Goal: Transaction & Acquisition: Obtain resource

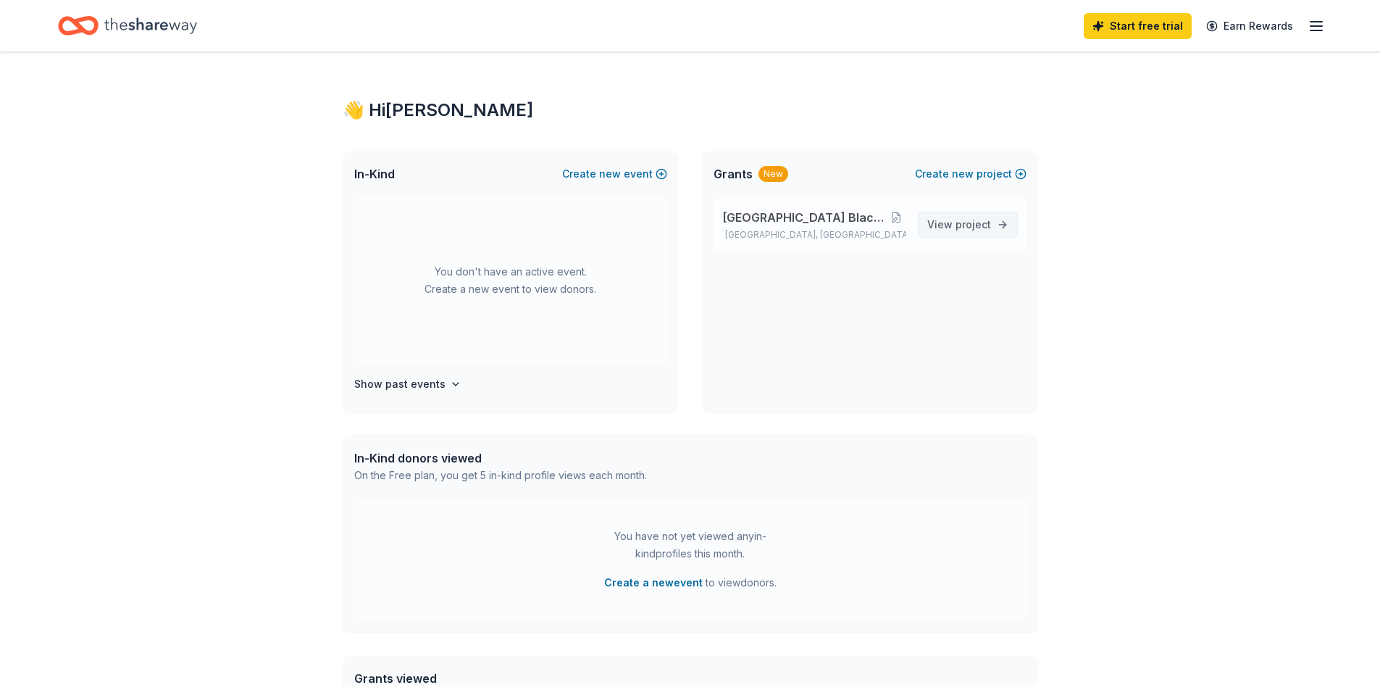
click at [965, 219] on span "project" at bounding box center [974, 224] width 36 height 12
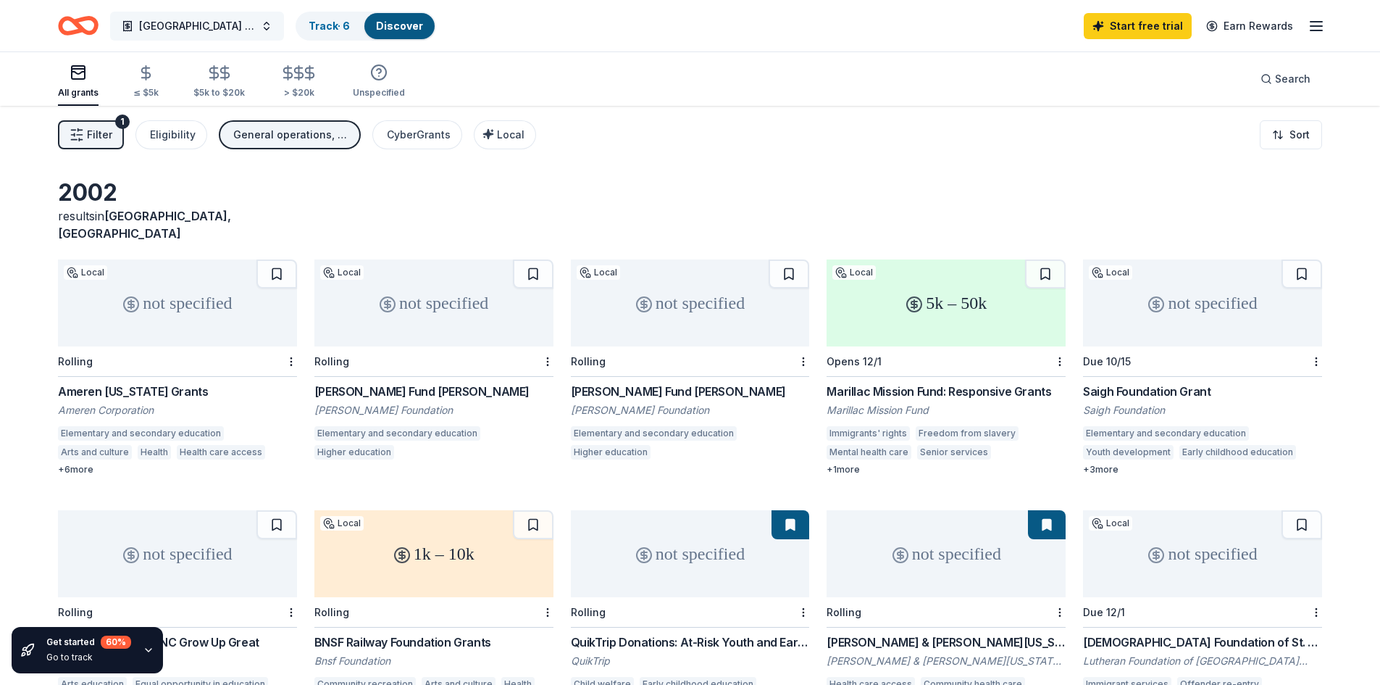
click at [161, 28] on span "[GEOGRAPHIC_DATA] Black Student Union" at bounding box center [197, 25] width 116 height 17
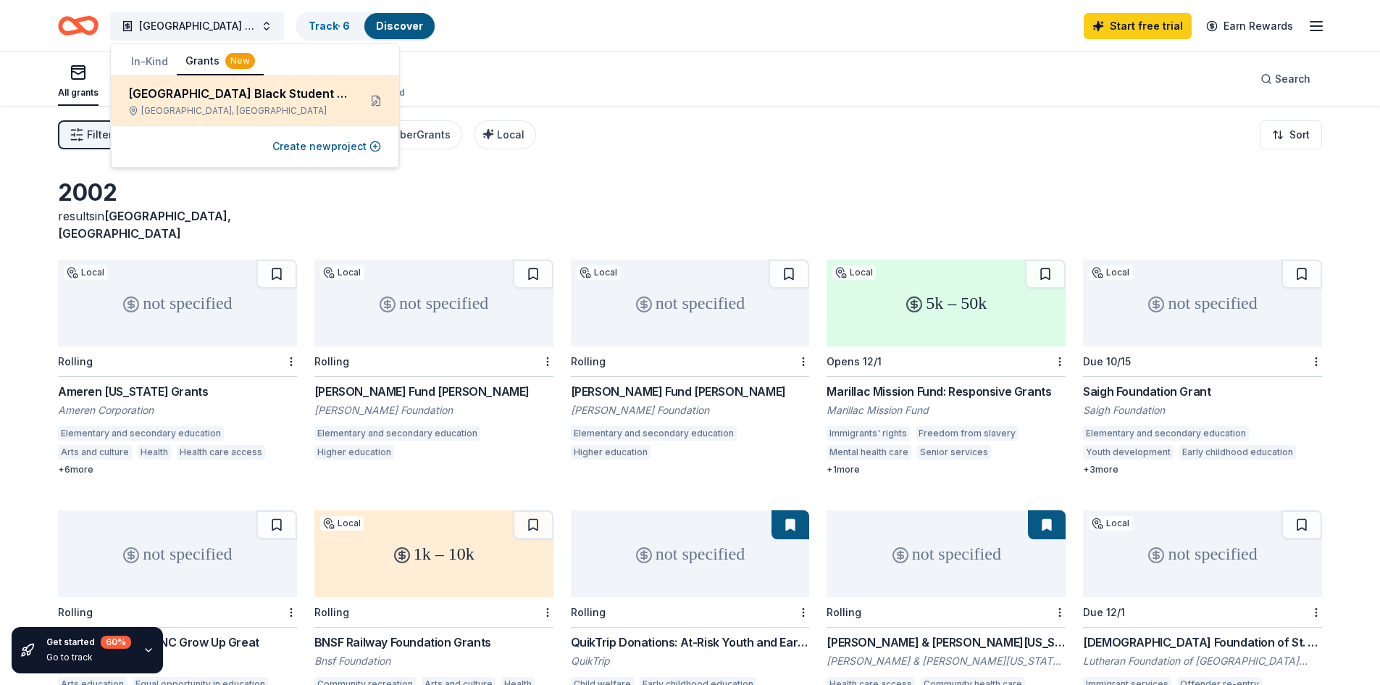
click at [223, 93] on div "[GEOGRAPHIC_DATA] Black Student Union" at bounding box center [237, 93] width 219 height 17
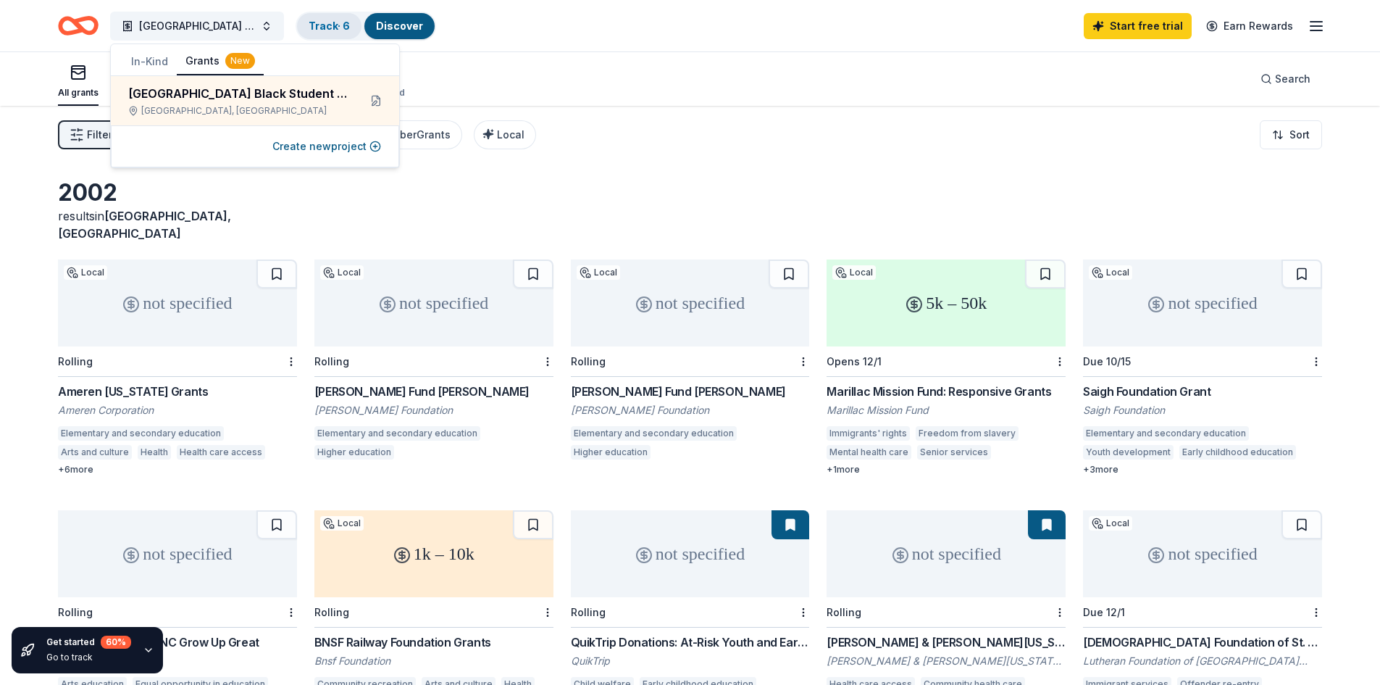
click at [327, 33] on div "Track · 6" at bounding box center [329, 26] width 64 height 26
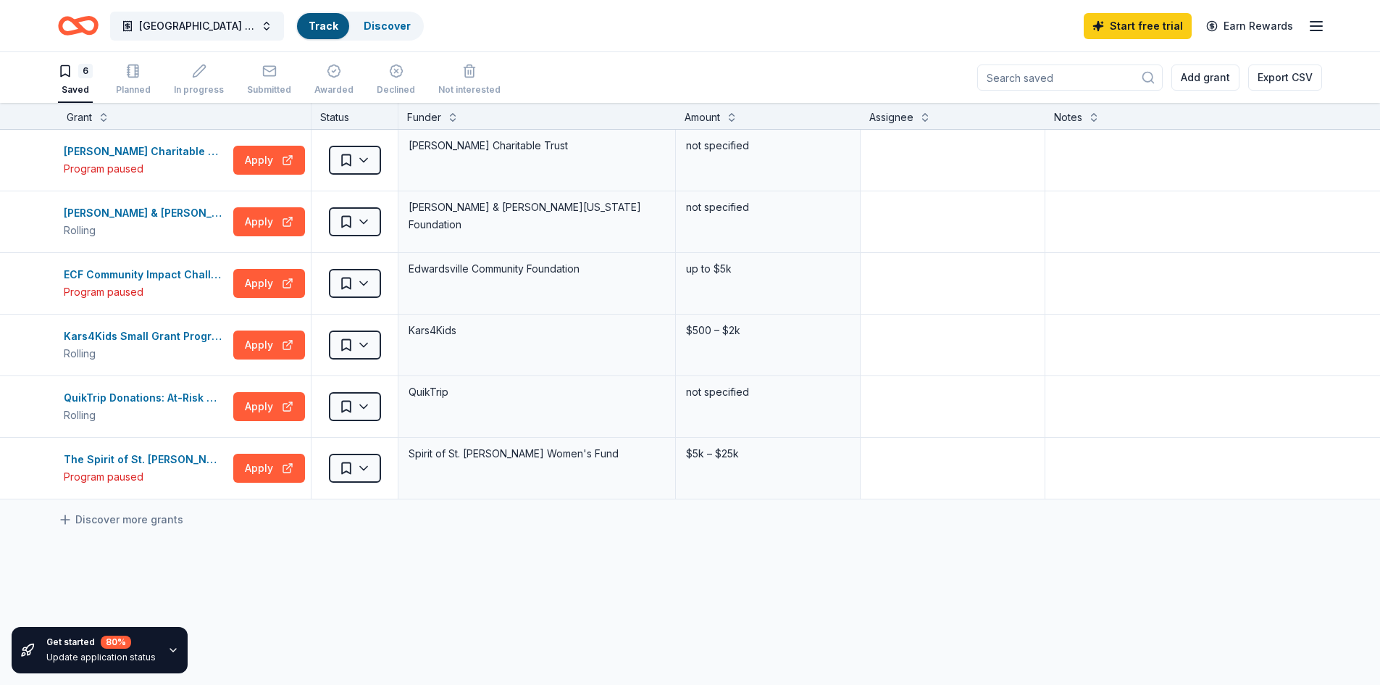
click at [328, 22] on link "Track" at bounding box center [323, 26] width 29 height 12
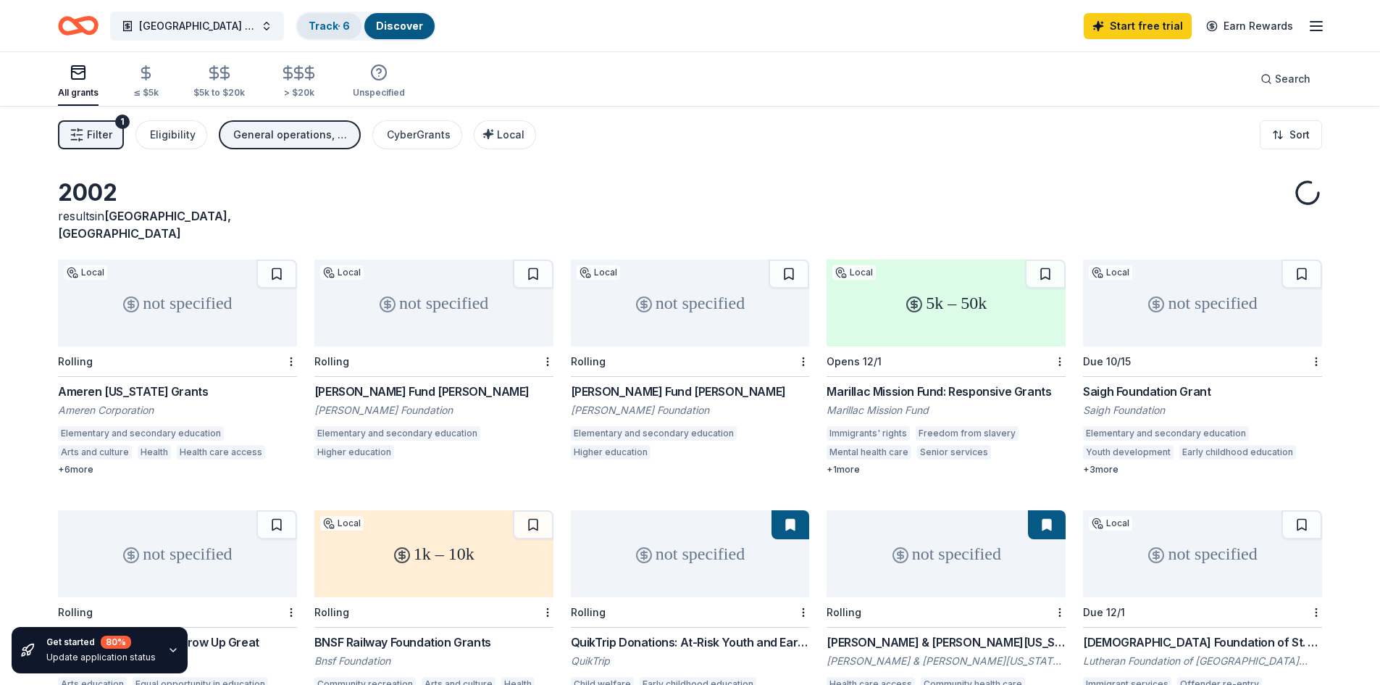
click at [328, 22] on link "Track · 6" at bounding box center [329, 26] width 41 height 12
click at [246, 136] on div "General operations, Scholarship, Education, Projects & programming, Fellowship" at bounding box center [291, 134] width 116 height 17
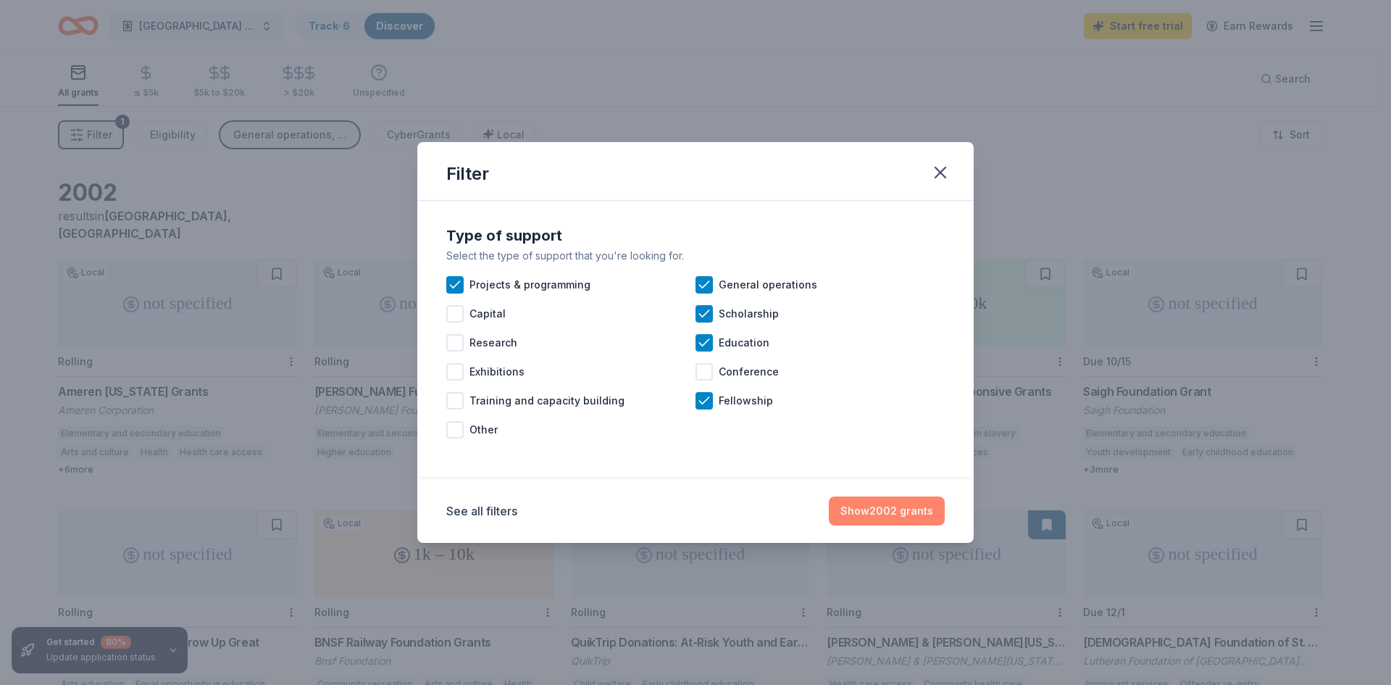
click at [879, 510] on button "Show 2002 grants" at bounding box center [887, 510] width 116 height 29
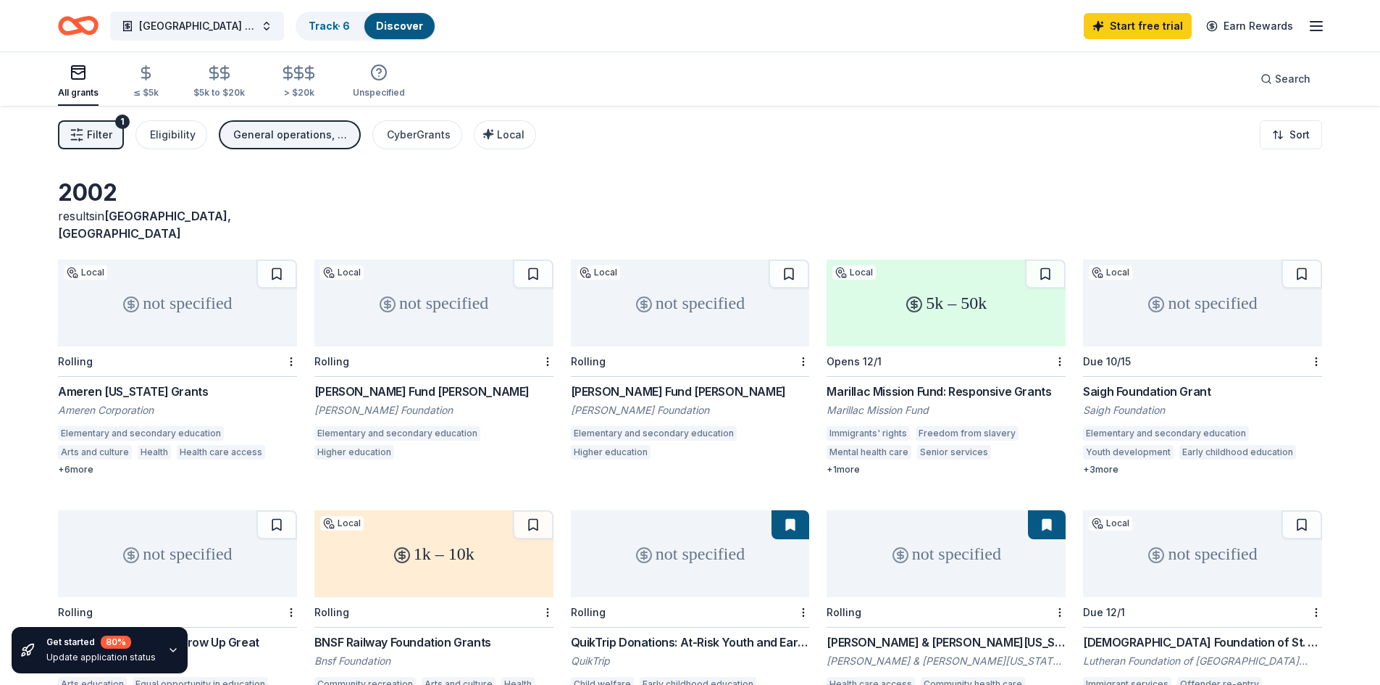
click at [115, 383] on div "Ameren Illinois Grants" at bounding box center [177, 391] width 239 height 17
click at [74, 144] on button "Filter 1" at bounding box center [91, 134] width 66 height 29
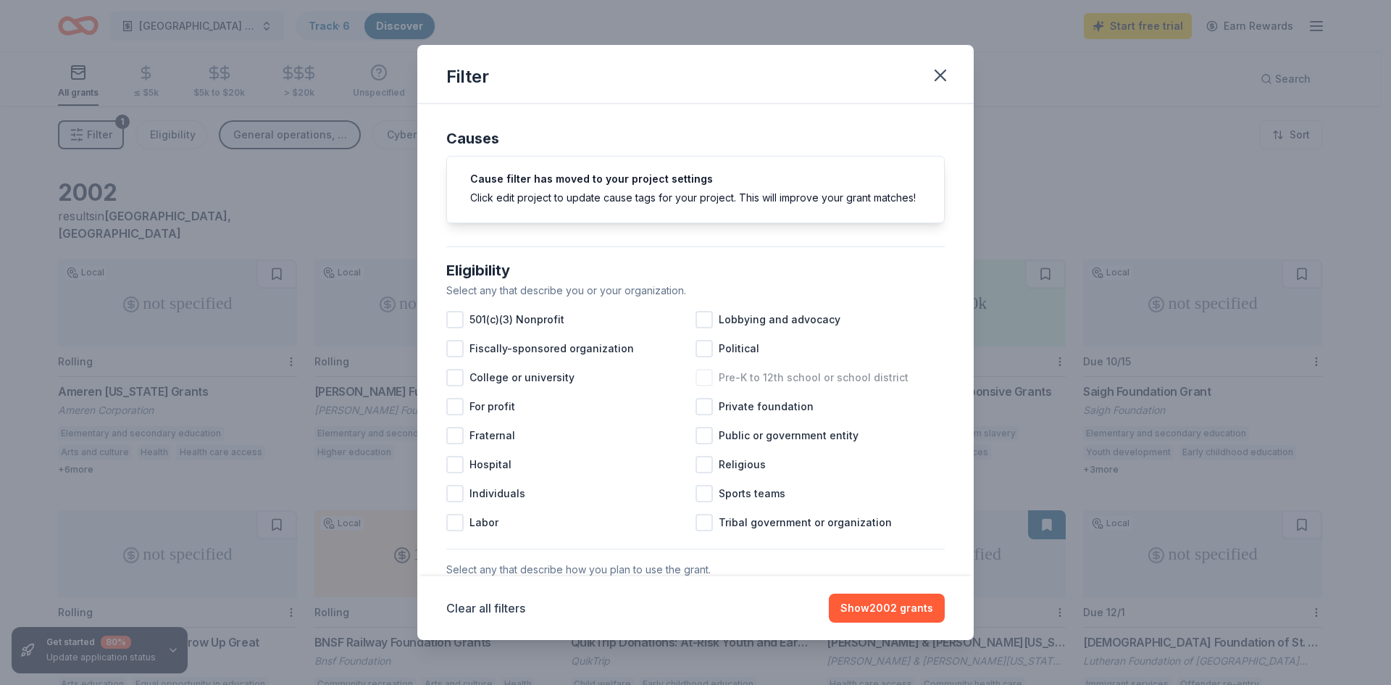
click at [704, 386] on div at bounding box center [704, 377] width 17 height 17
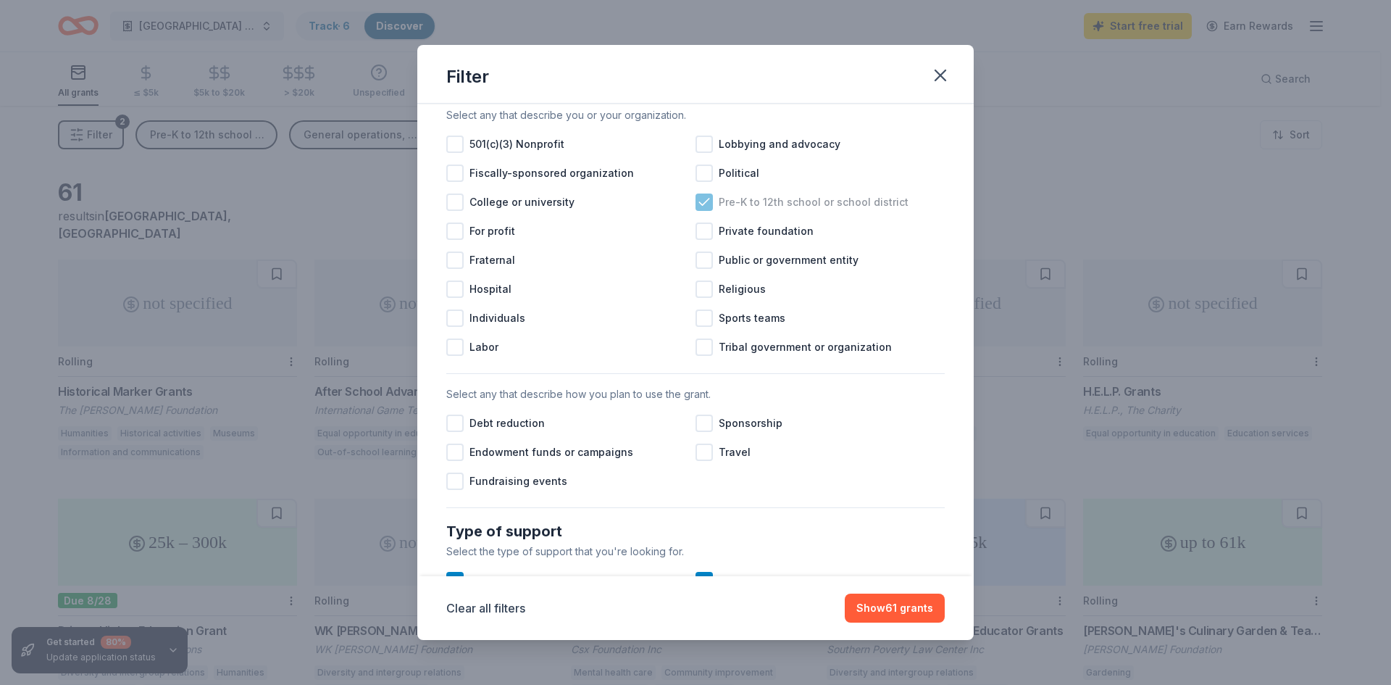
scroll to position [217, 0]
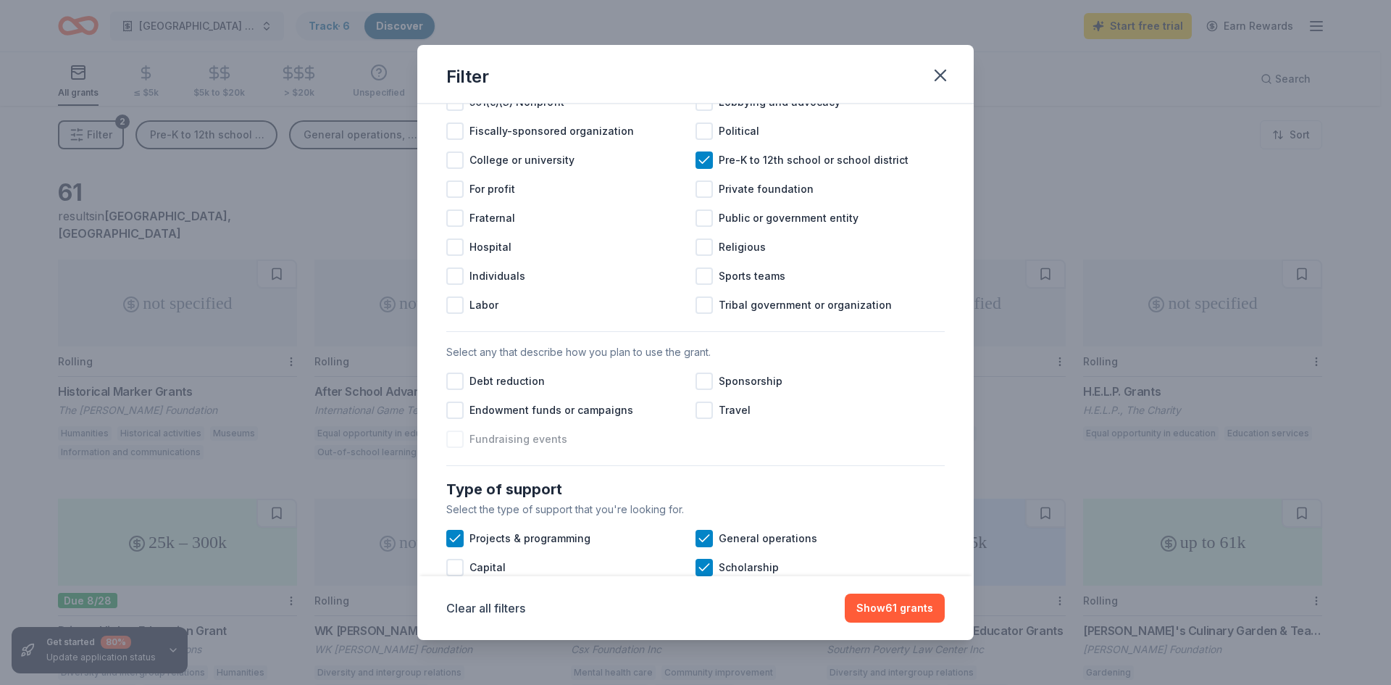
click at [451, 448] on div at bounding box center [454, 438] width 17 height 17
click at [706, 390] on div at bounding box center [704, 380] width 17 height 17
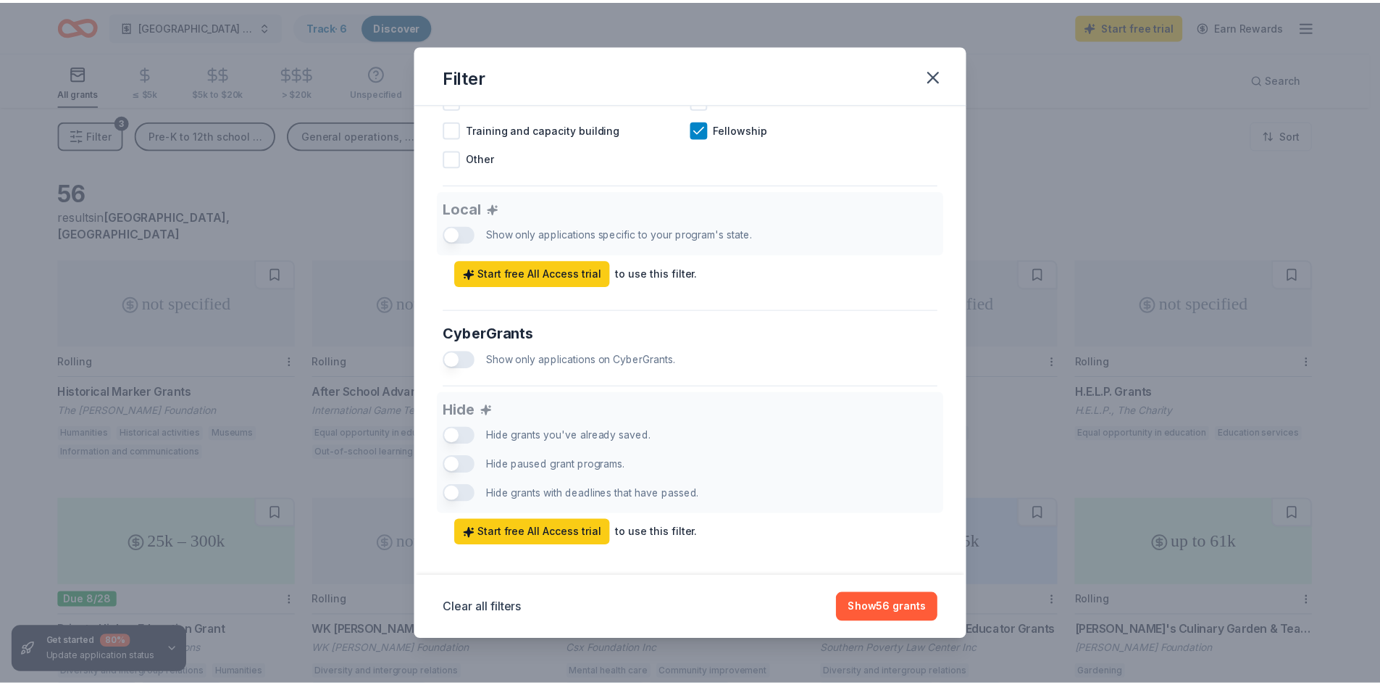
scroll to position [773, 0]
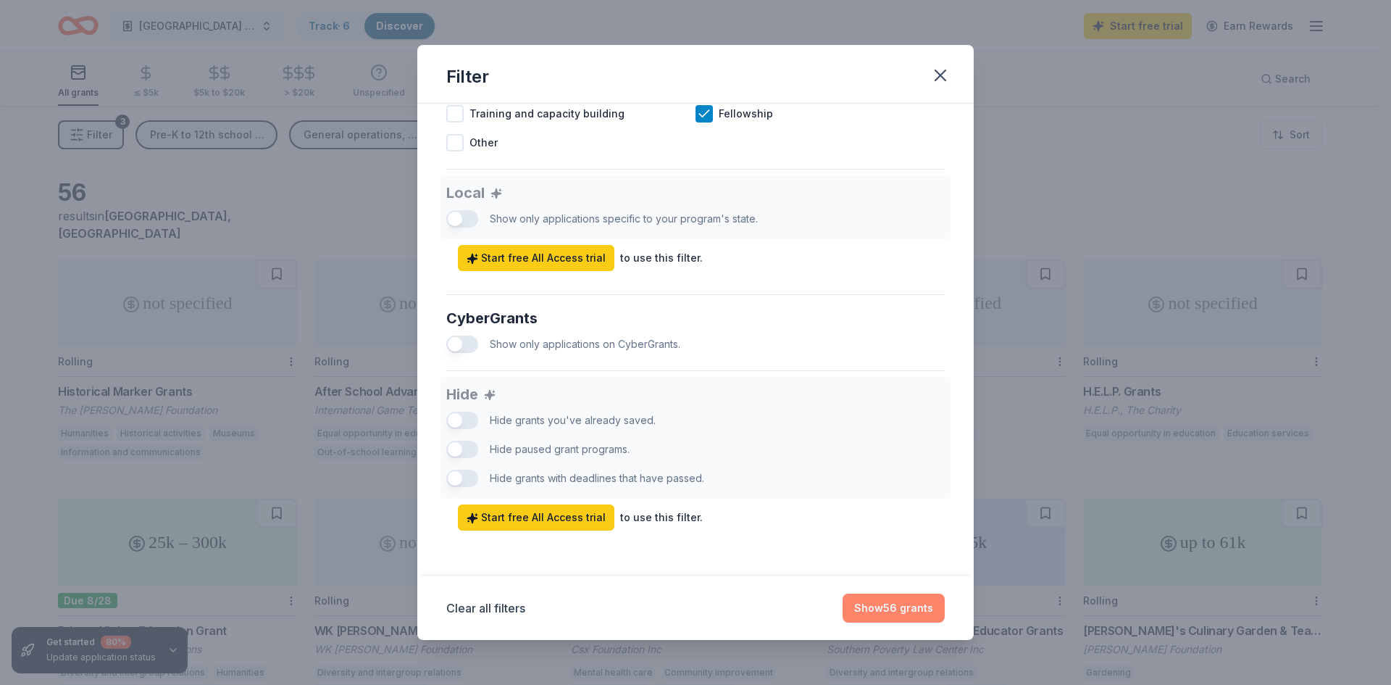
click at [912, 608] on button "Show 56 grants" at bounding box center [894, 607] width 102 height 29
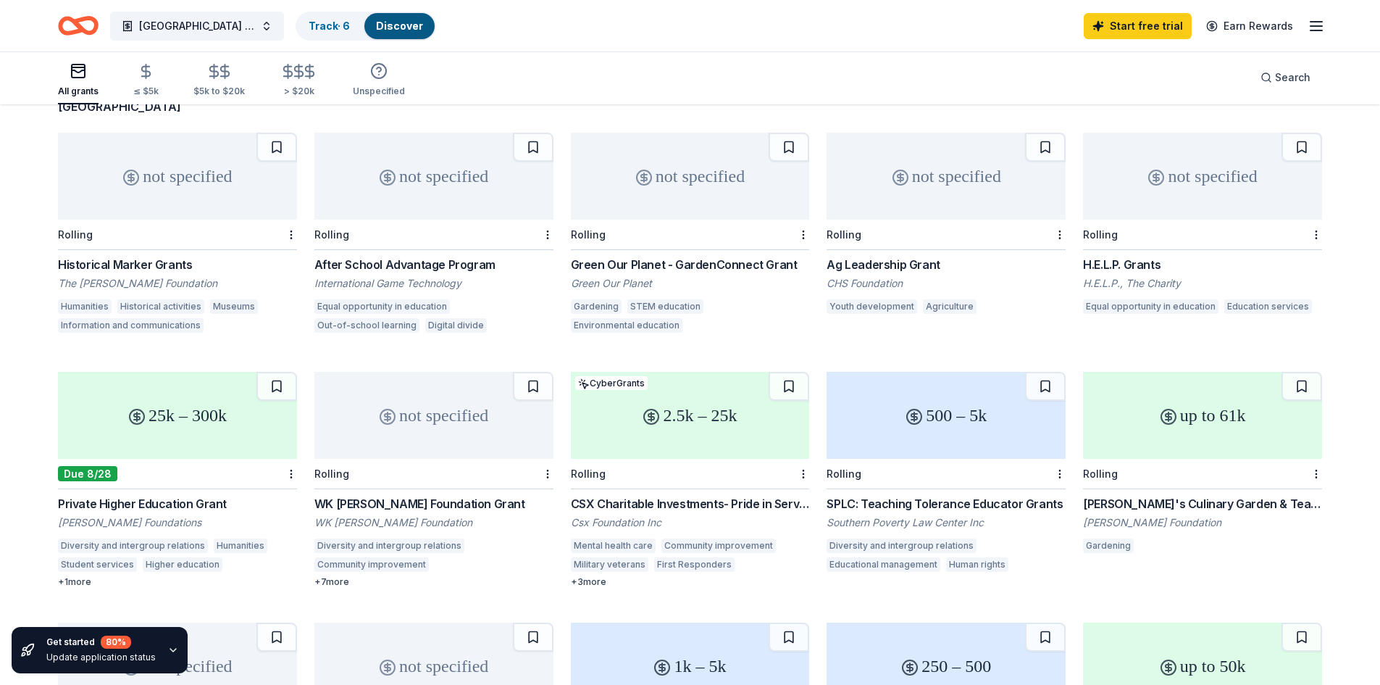
scroll to position [0, 0]
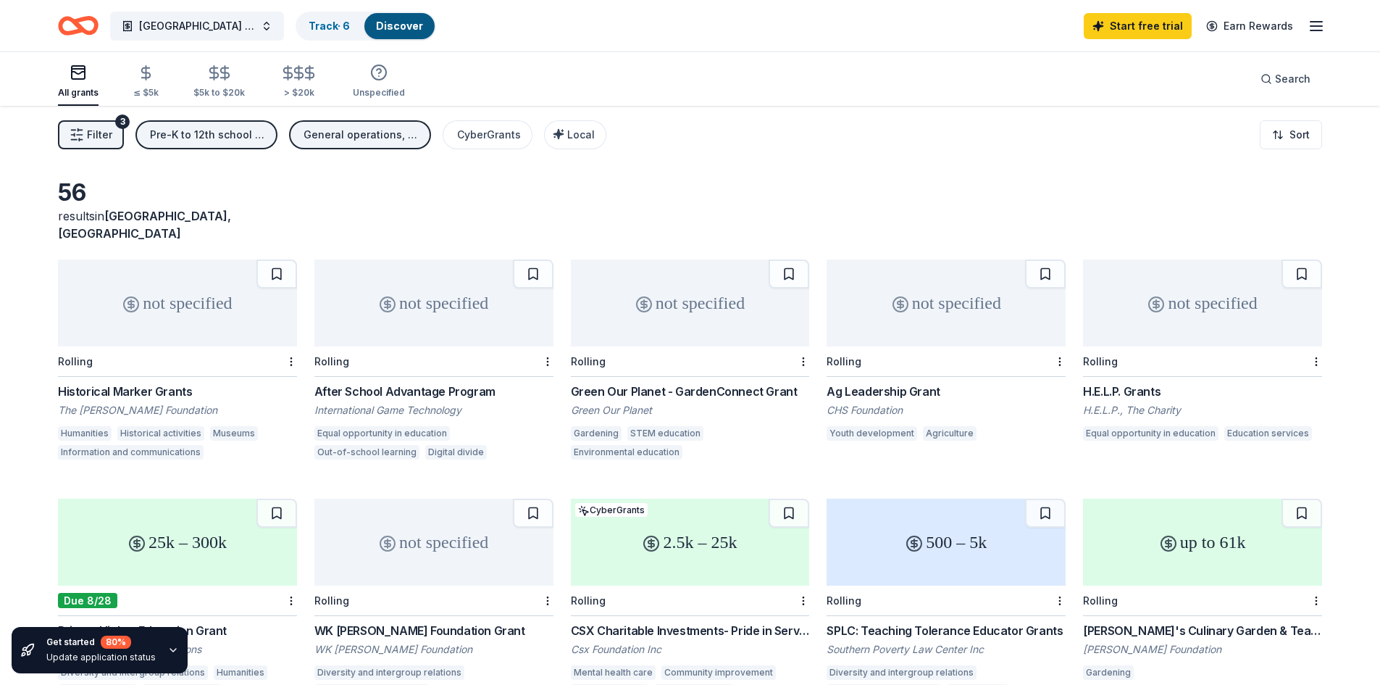
click at [420, 383] on div "After School Advantage Program" at bounding box center [433, 391] width 239 height 17
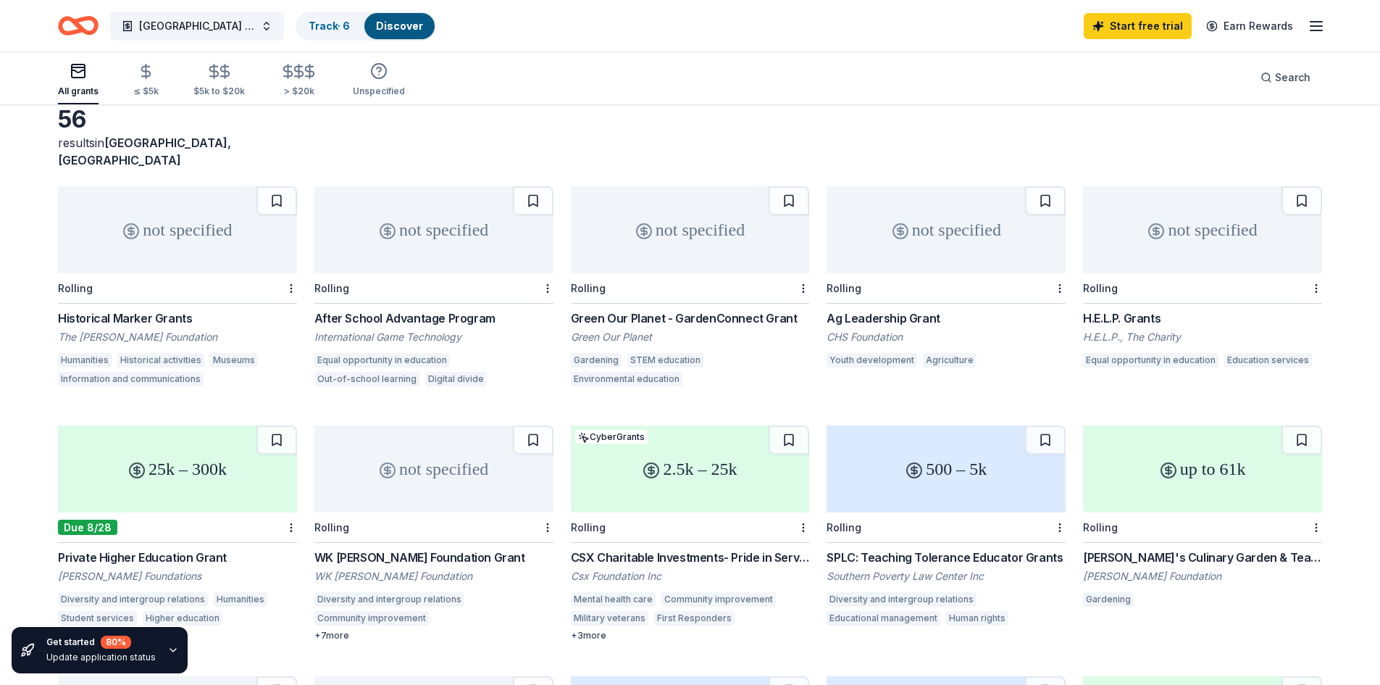
scroll to position [72, 0]
click at [1126, 310] on div "H.E.L.P. Grants" at bounding box center [1202, 318] width 239 height 17
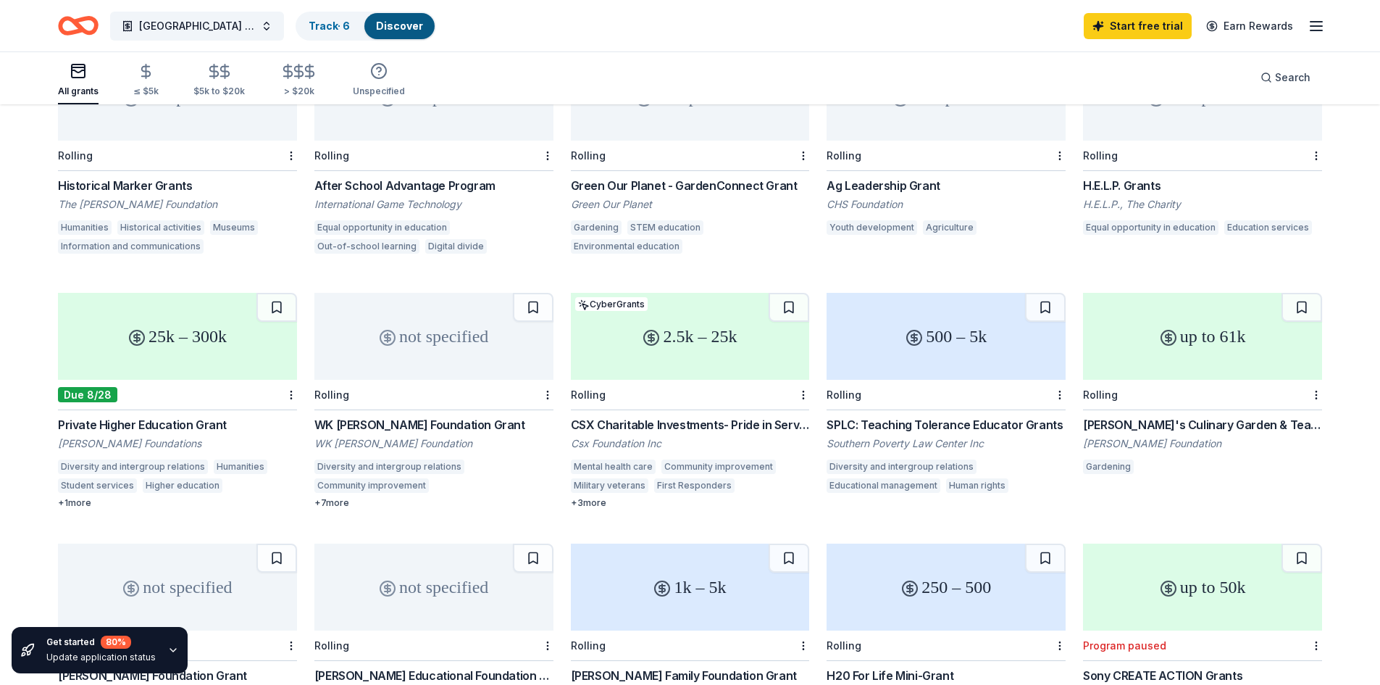
scroll to position [217, 0]
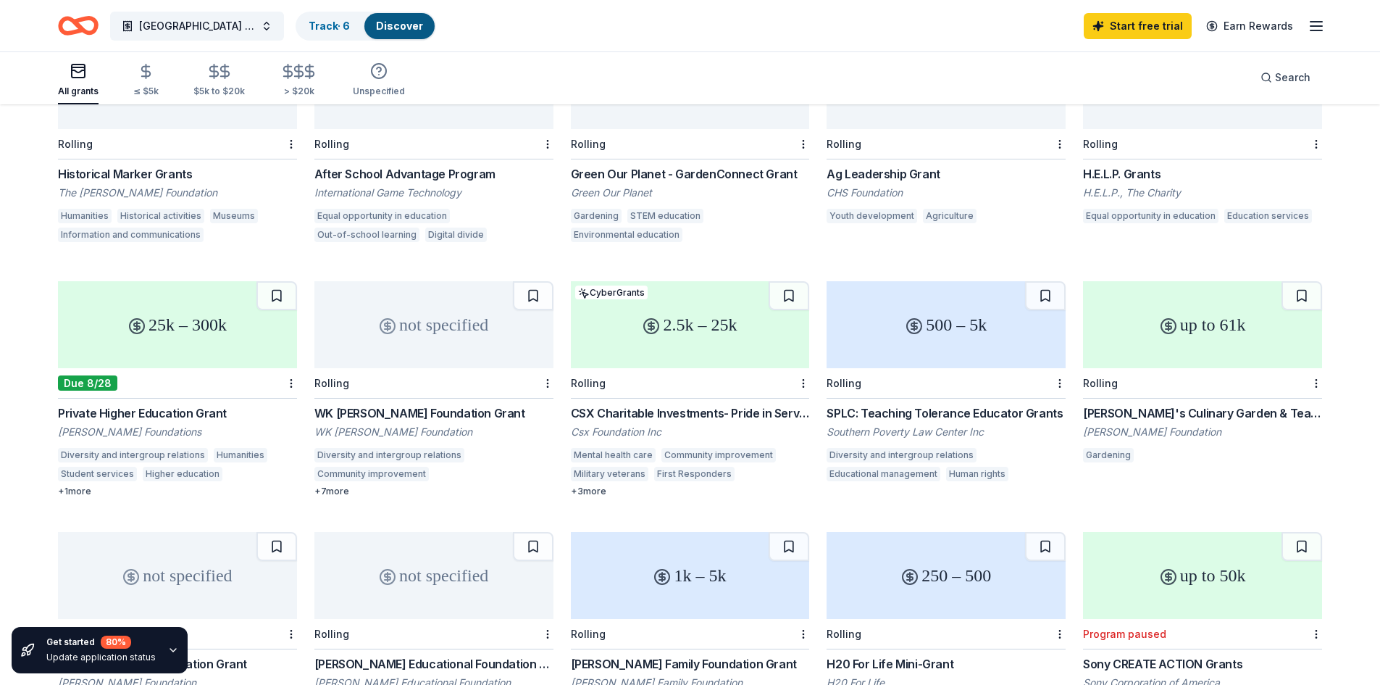
click at [156, 404] on div "Private Higher Education Grant" at bounding box center [177, 412] width 239 height 17
click at [370, 404] on div "WK Kellogg Foundation Grant" at bounding box center [433, 412] width 239 height 17
click at [642, 404] on div "CSX Charitable Investments- Pride in Service Grants" at bounding box center [690, 412] width 239 height 17
click at [678, 404] on div "CSX Charitable Investments- Pride in Service Grants" at bounding box center [690, 412] width 239 height 17
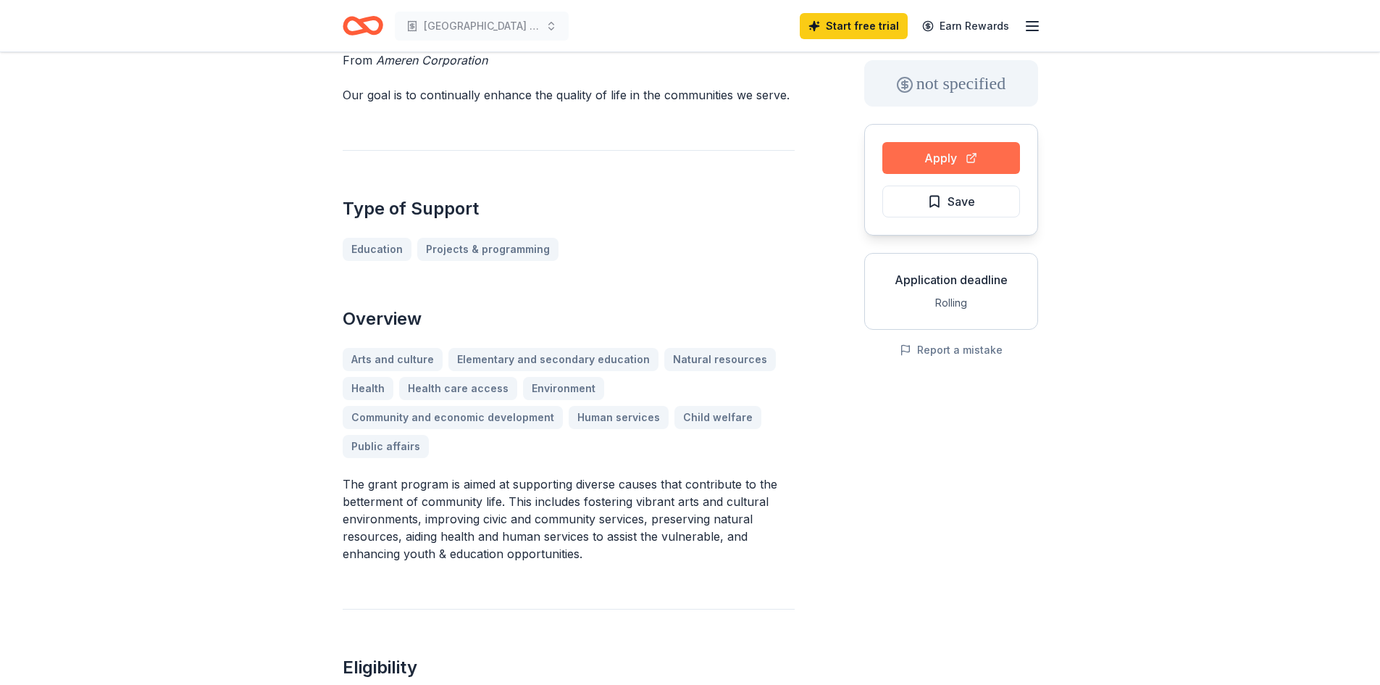
scroll to position [72, 0]
click at [951, 157] on button "Apply" at bounding box center [951, 159] width 138 height 32
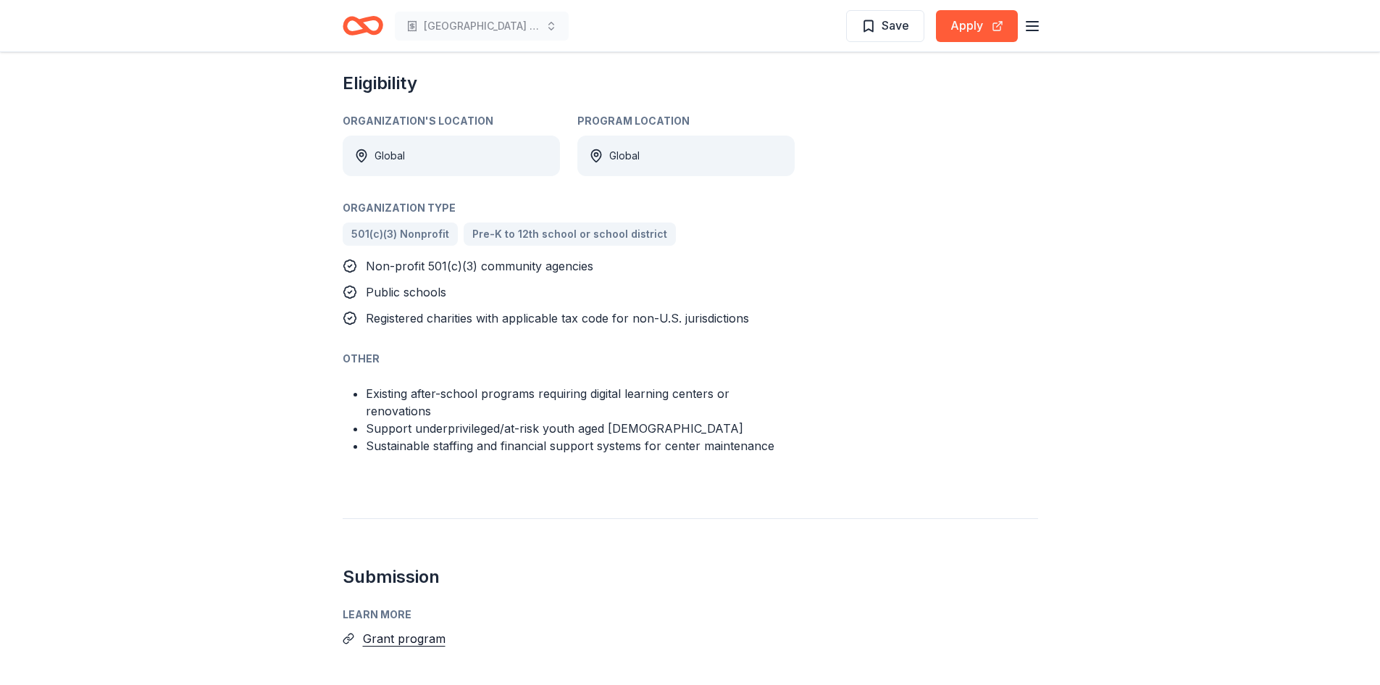
scroll to position [530, 0]
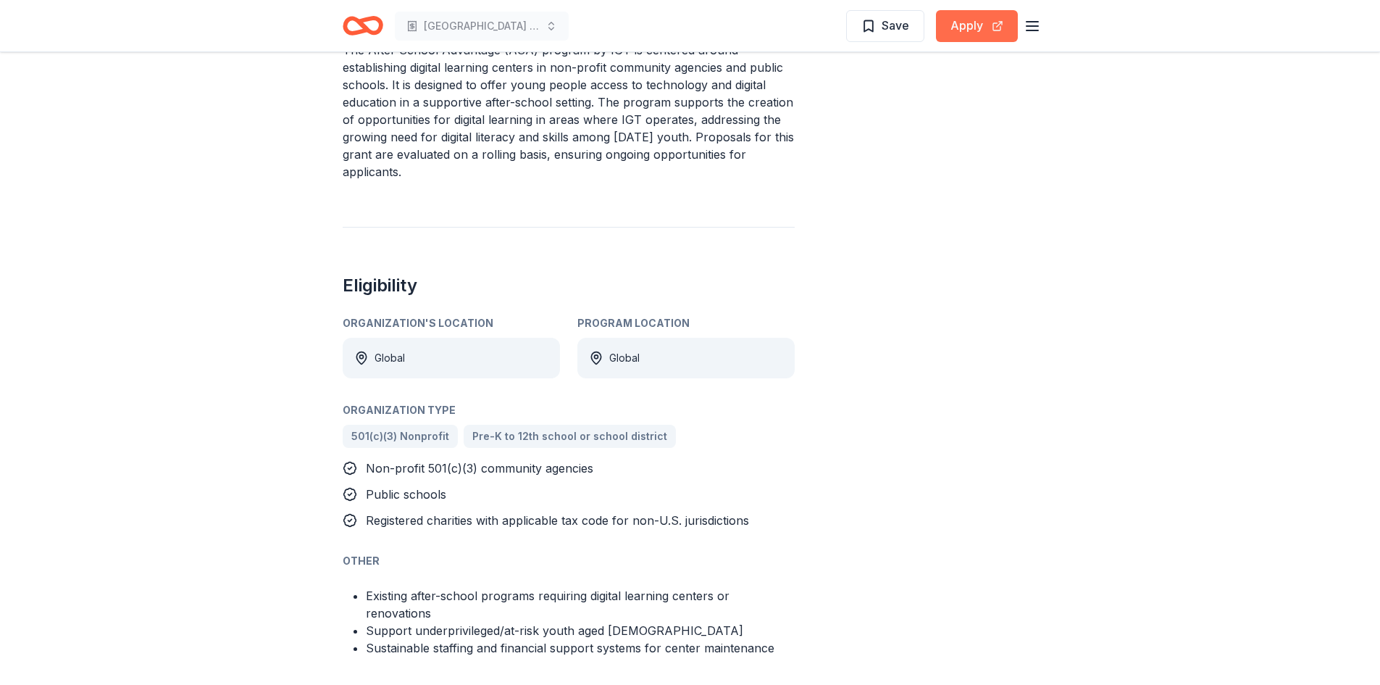
click at [940, 40] on button "Apply" at bounding box center [977, 26] width 82 height 32
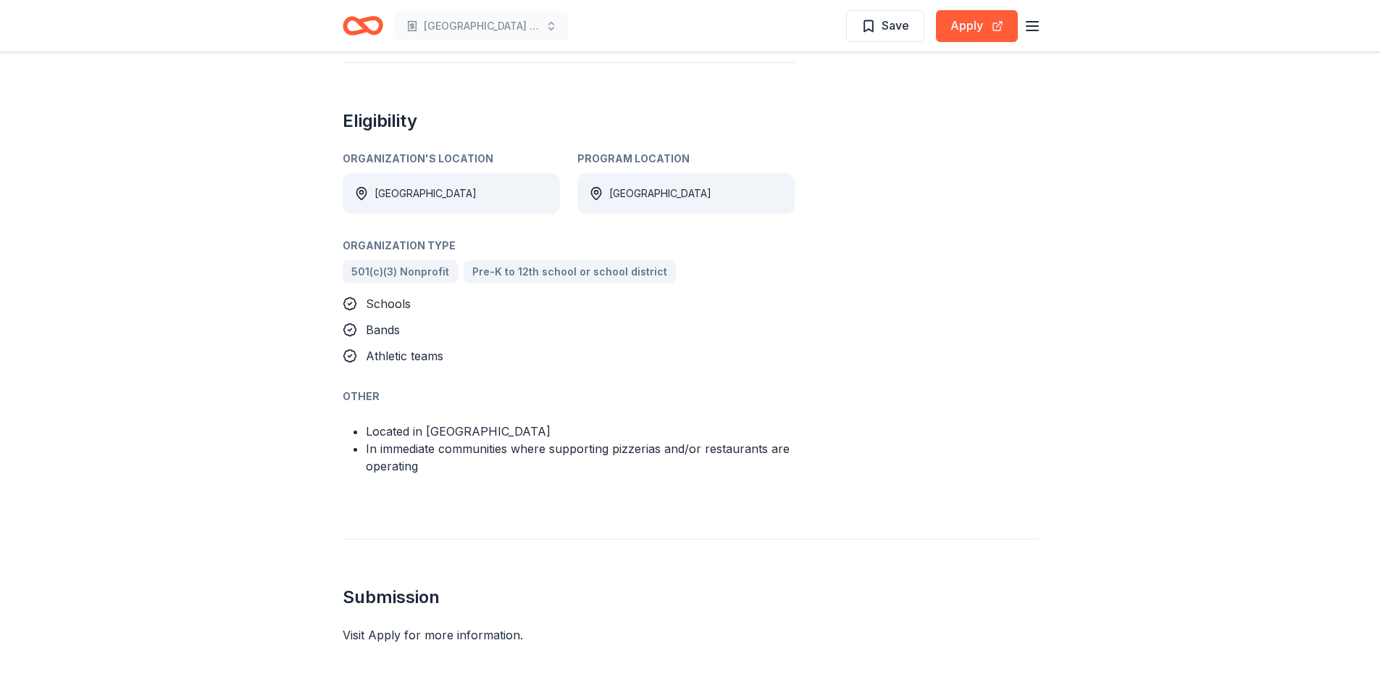
scroll to position [725, 0]
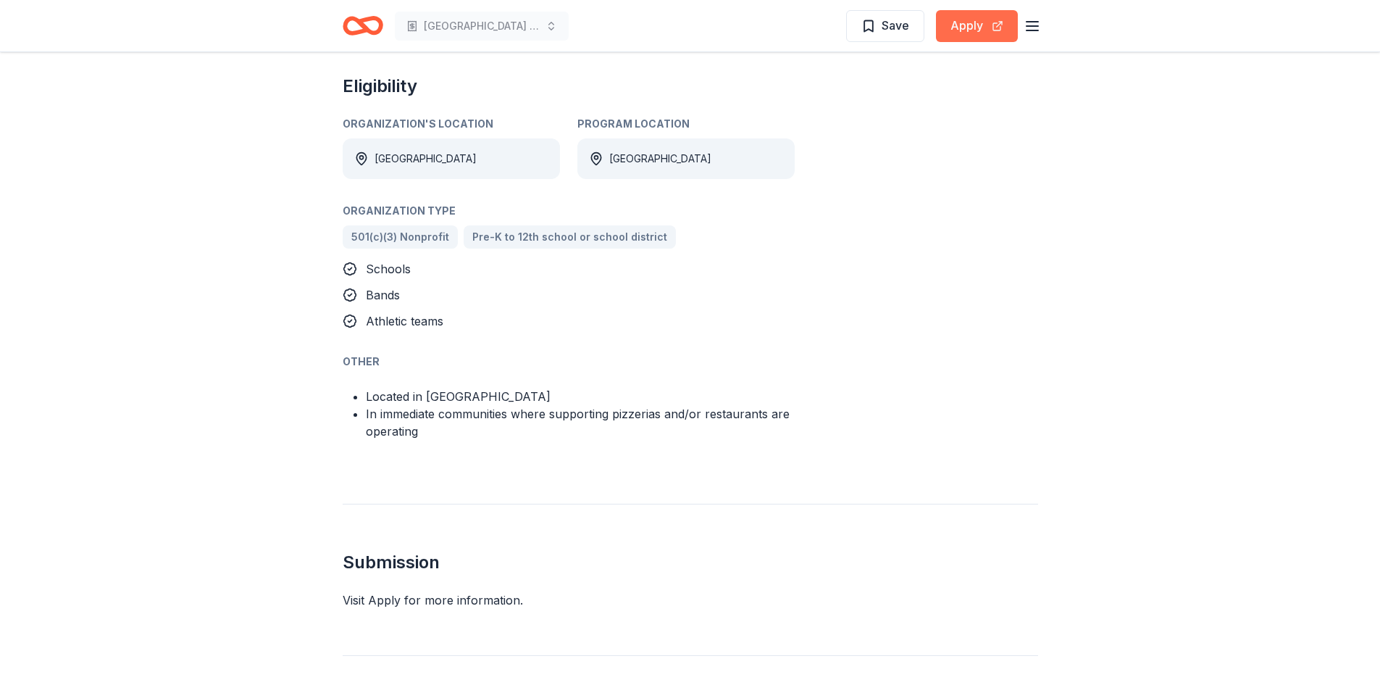
click at [973, 25] on button "Apply" at bounding box center [977, 26] width 82 height 32
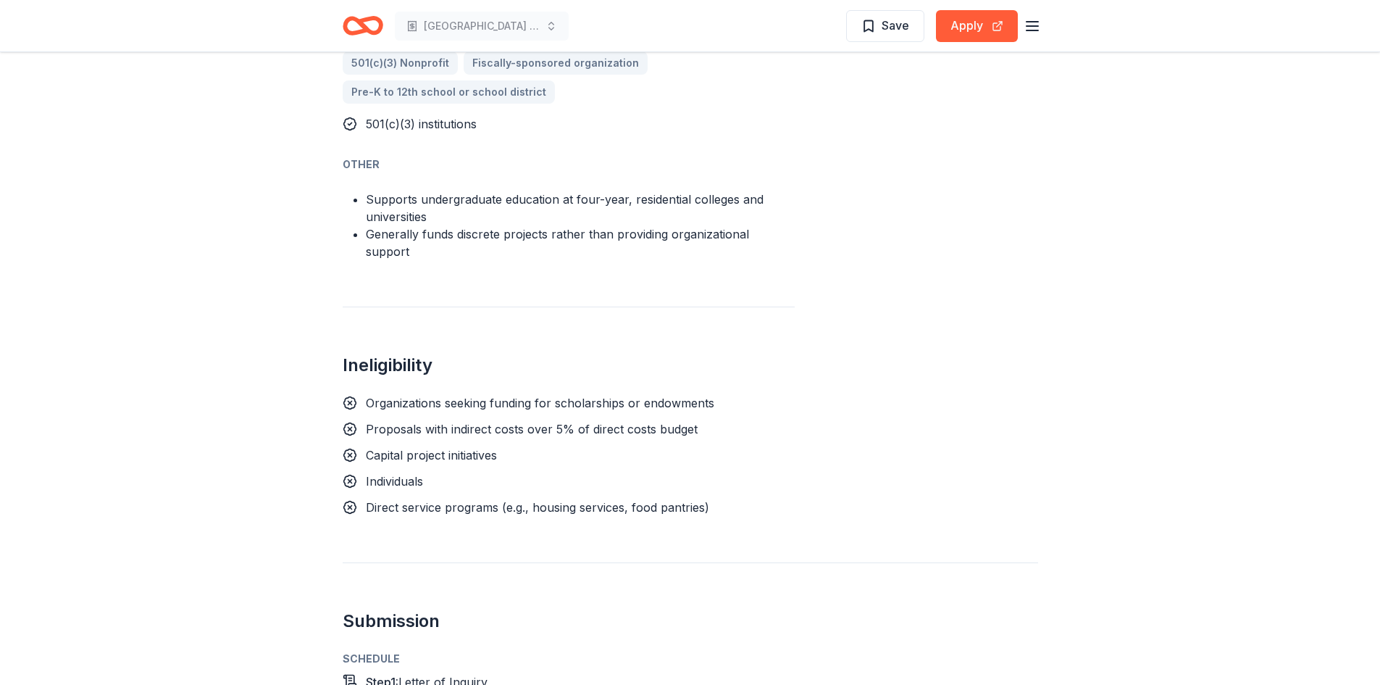
scroll to position [1014, 0]
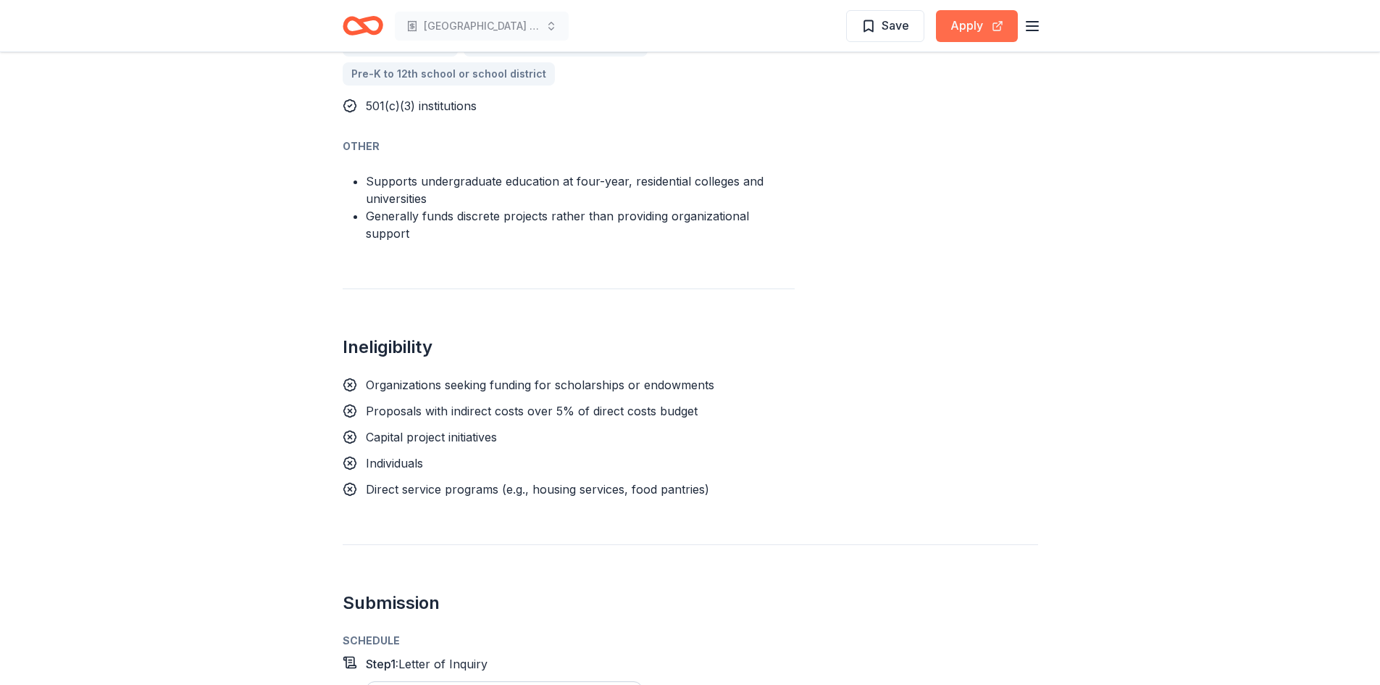
click at [959, 32] on button "Apply" at bounding box center [977, 26] width 82 height 32
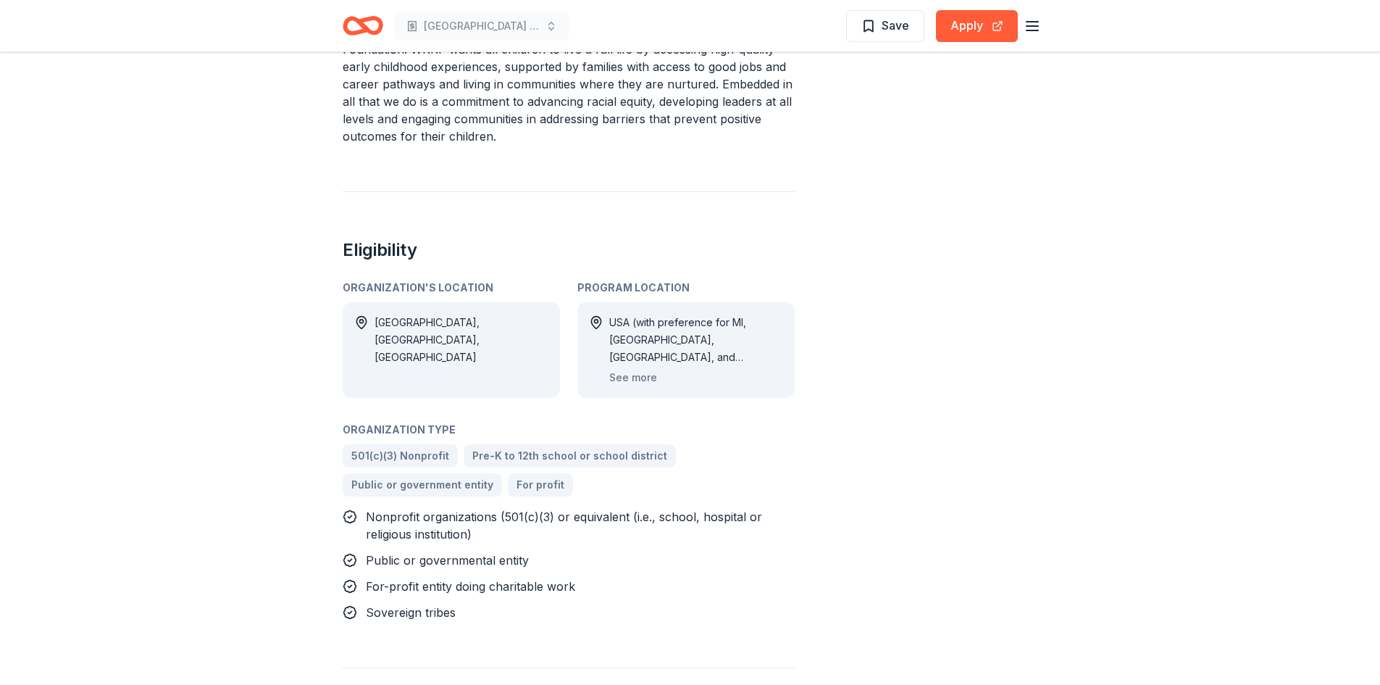
scroll to position [1232, 0]
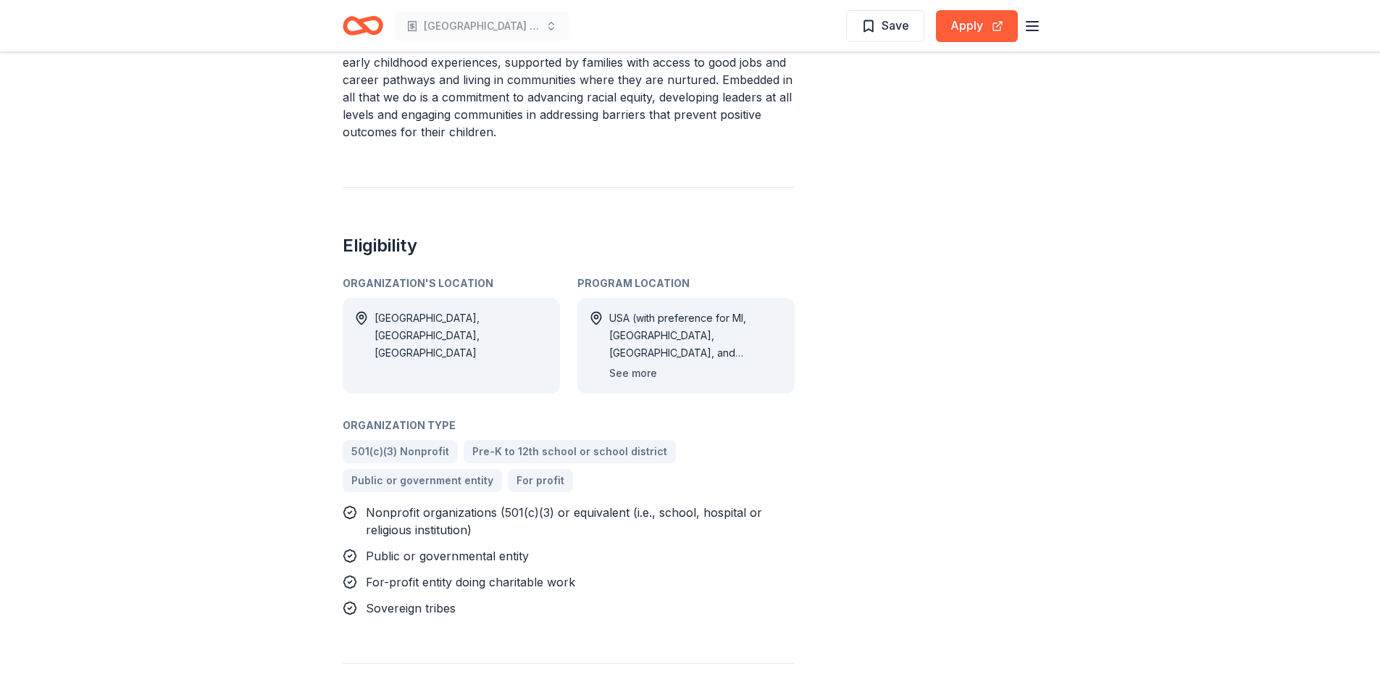
click at [629, 364] on button "See more" at bounding box center [633, 372] width 48 height 17
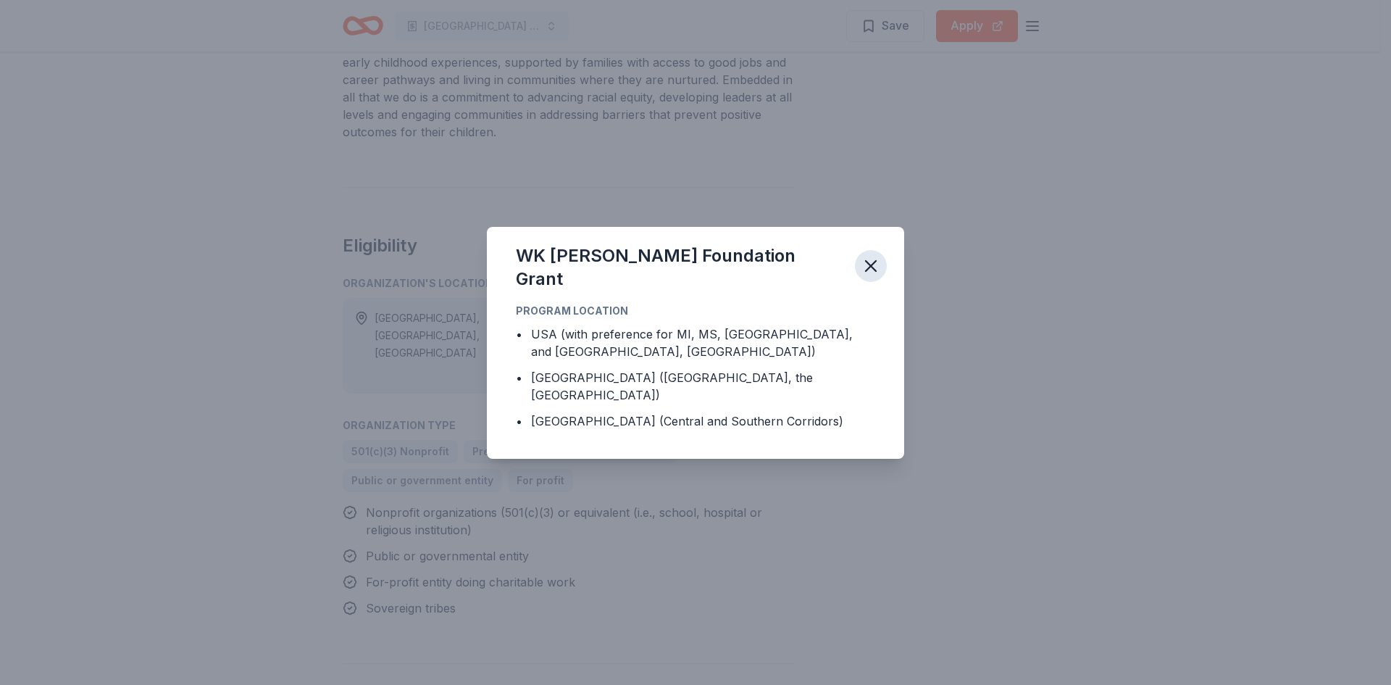
click at [877, 276] on icon "button" at bounding box center [871, 266] width 20 height 20
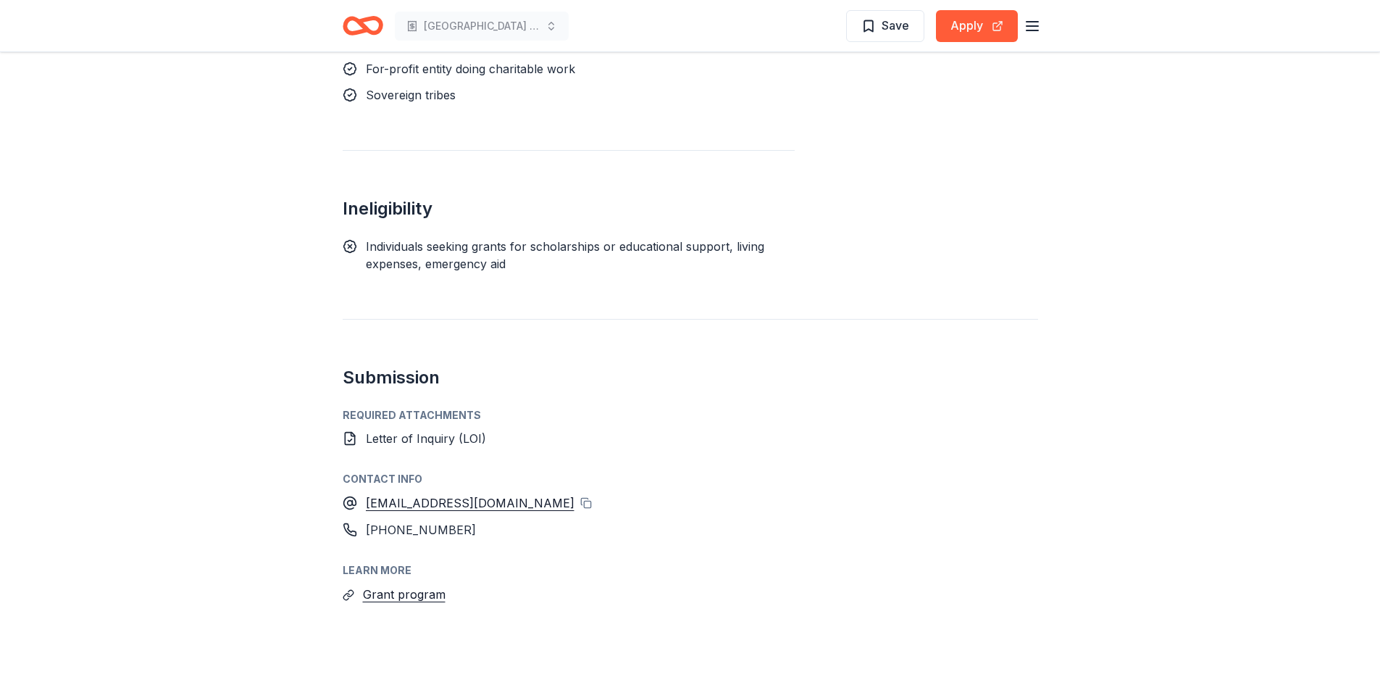
scroll to position [1658, 0]
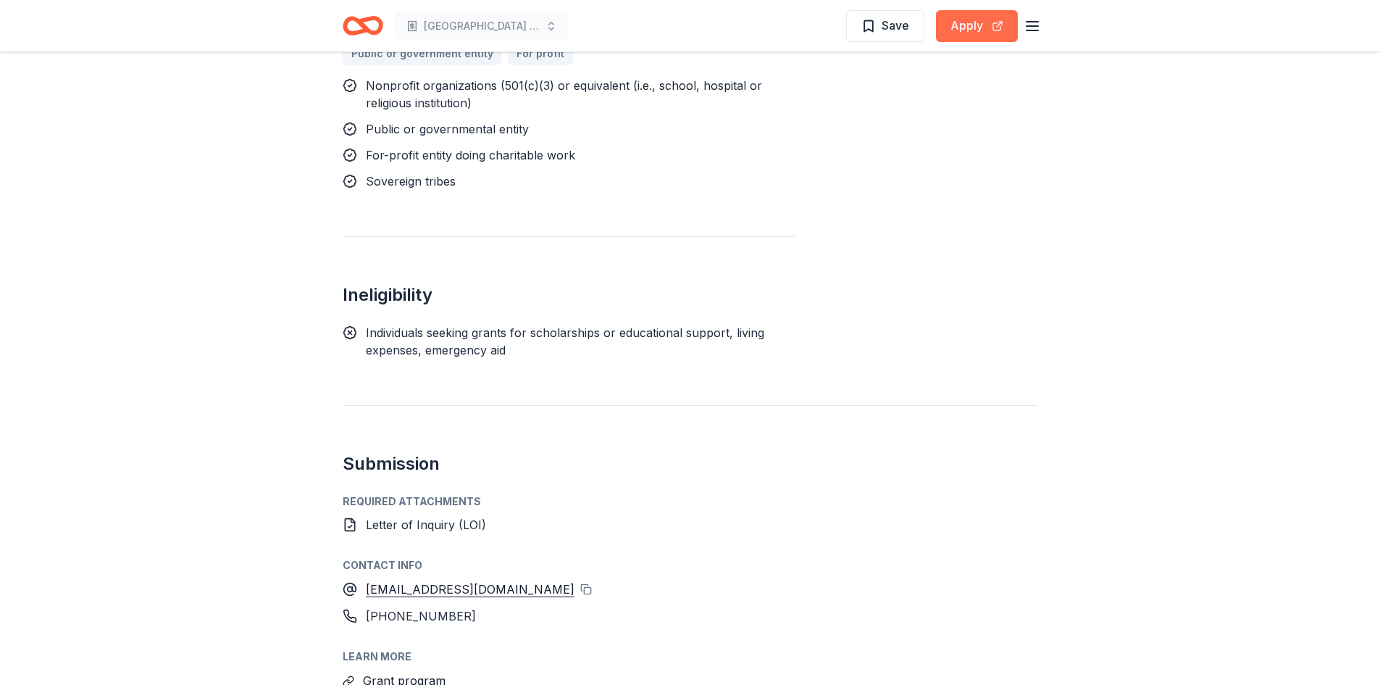
click at [959, 31] on button "Apply" at bounding box center [977, 26] width 82 height 32
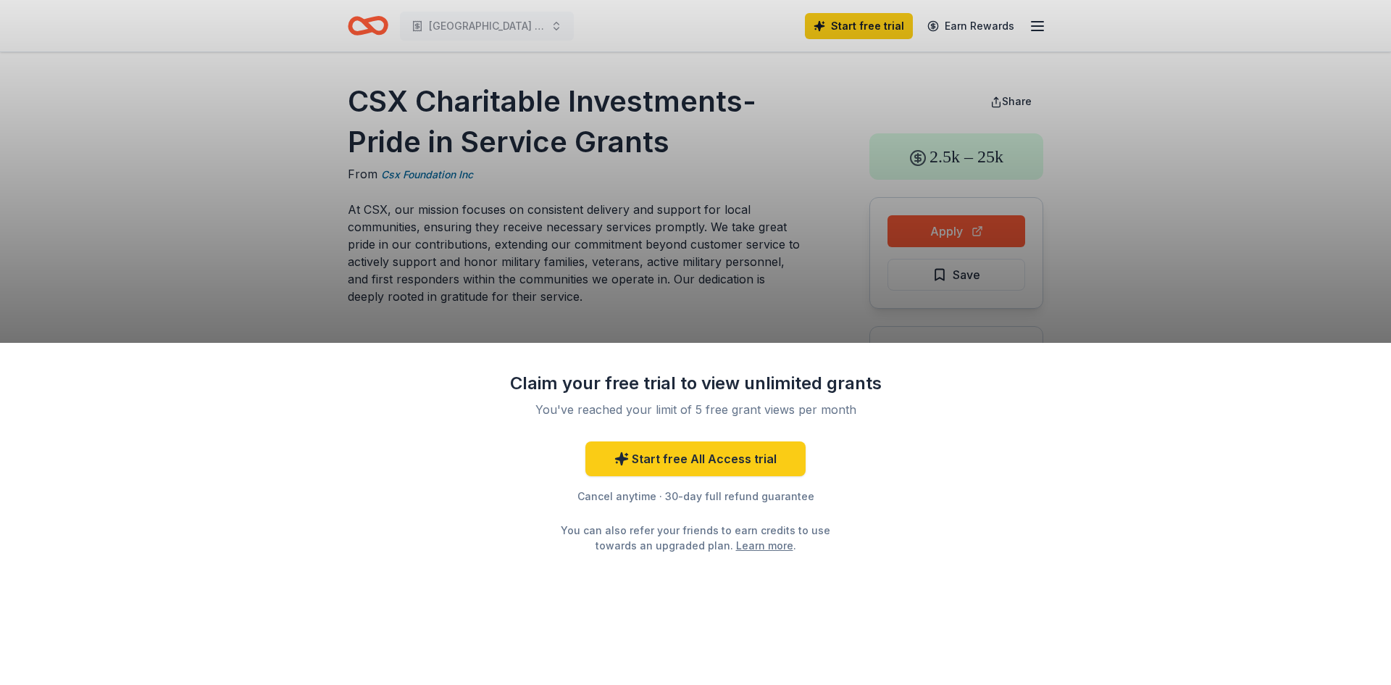
click at [979, 234] on div "Claim your free trial to view unlimited grants You've reached your limit of 5 f…" at bounding box center [695, 342] width 1391 height 685
click at [1164, 234] on div "Claim your free trial to view unlimited grants You've reached your limit of 5 f…" at bounding box center [695, 342] width 1391 height 685
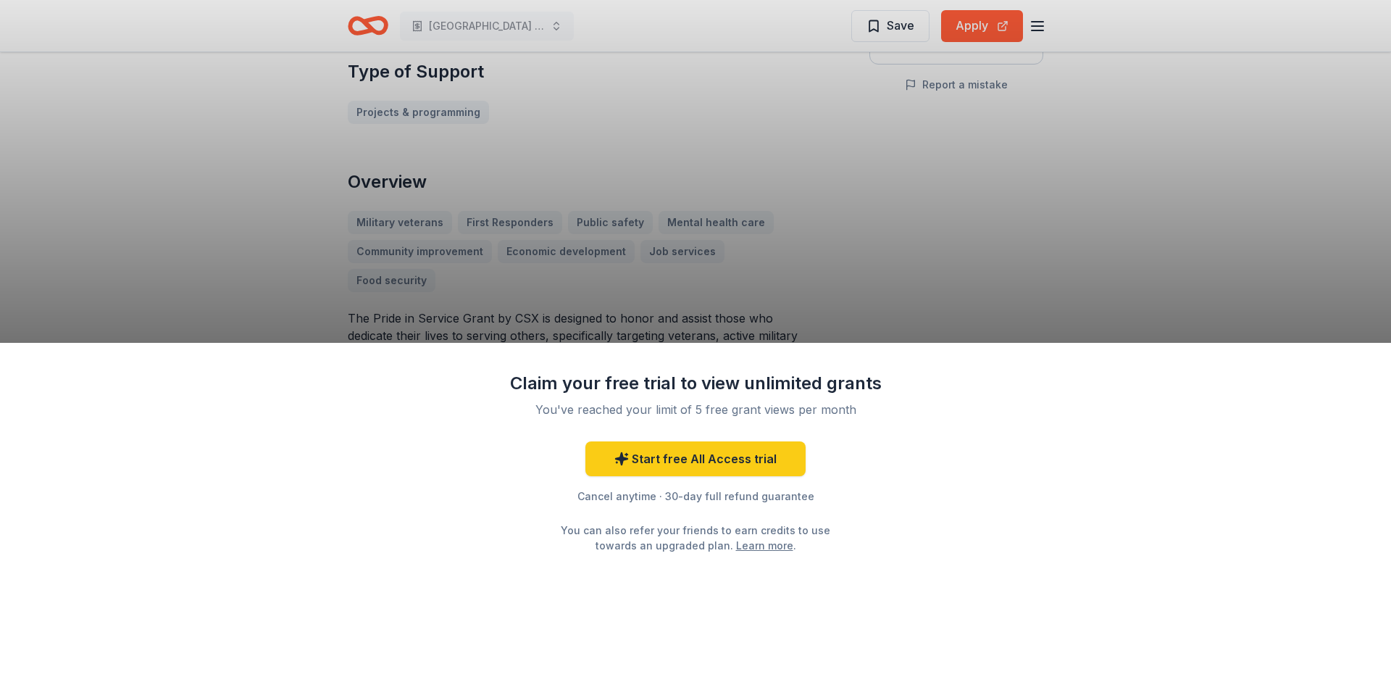
scroll to position [362, 0]
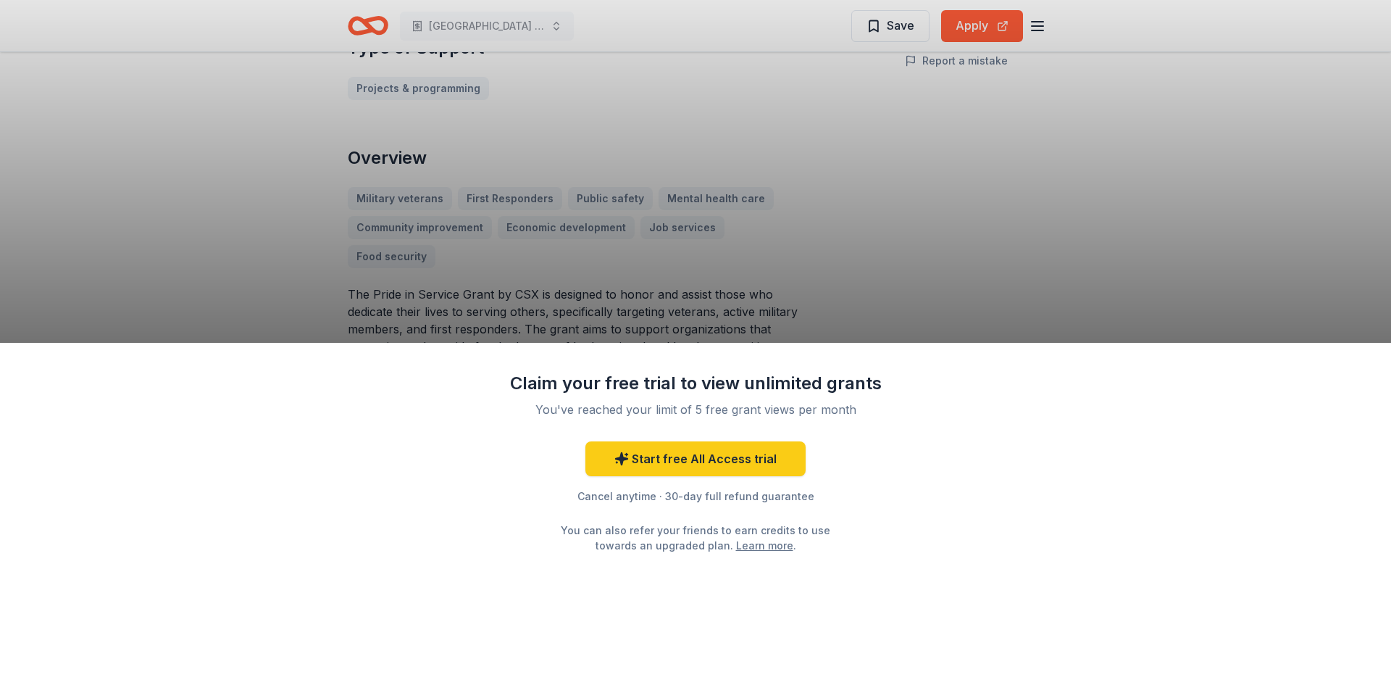
click at [979, 17] on div "Claim your free trial to view unlimited grants You've reached your limit of 5 f…" at bounding box center [695, 342] width 1391 height 685
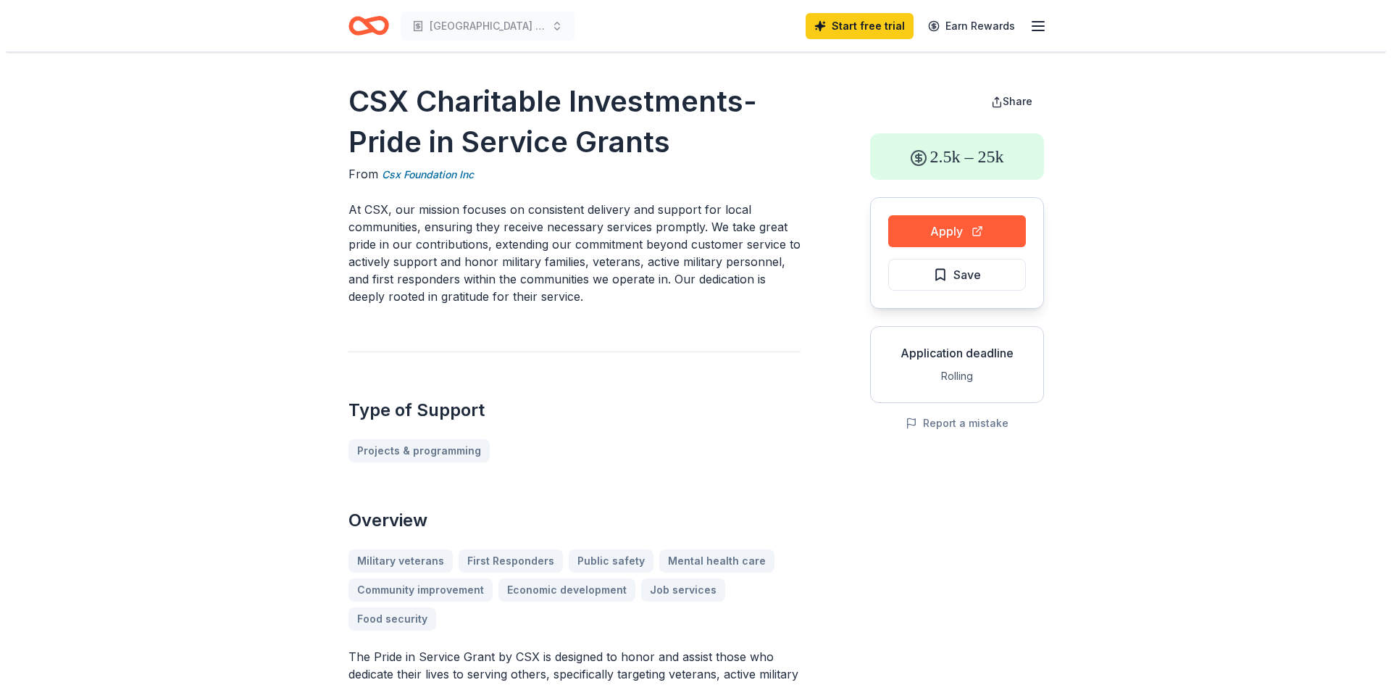
scroll to position [362, 0]
